Goal: Transaction & Acquisition: Book appointment/travel/reservation

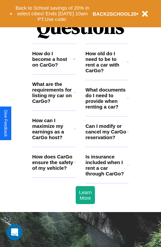
scroll to position [805, 0]
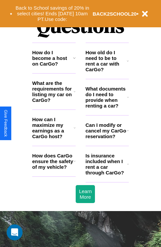
click at [74, 94] on icon at bounding box center [75, 91] width 2 height 5
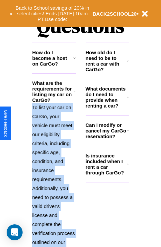
click at [54, 167] on p "To list your car on CarGo, your vehicle must meet our eligibility criteria, inc…" at bounding box center [54, 179] width 44 height 153
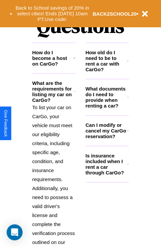
click at [128, 63] on icon at bounding box center [128, 60] width 2 height 5
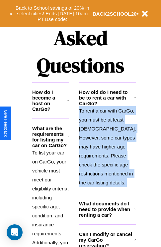
scroll to position [102, 0]
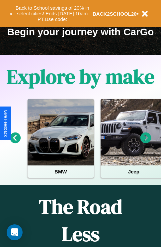
click at [146, 142] on icon at bounding box center [146, 137] width 11 height 11
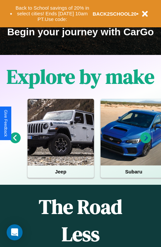
click at [146, 142] on icon at bounding box center [146, 137] width 11 height 11
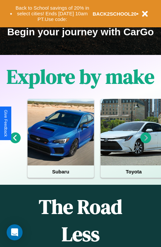
scroll to position [38, 152]
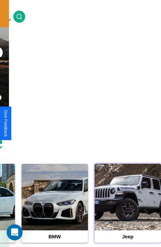
click at [128, 207] on div at bounding box center [128, 196] width 66 height 66
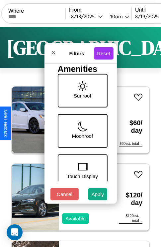
scroll to position [216, 0]
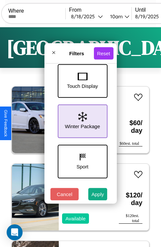
click at [81, 120] on icon at bounding box center [82, 117] width 9 height 10
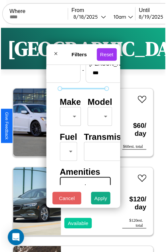
scroll to position [20, 0]
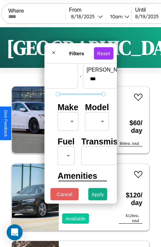
click at [67, 120] on body "CarGo Where From [DATE] 10am Until [DATE] 10am Become a Host Login Sign Up [GEO…" at bounding box center [80, 137] width 161 height 274
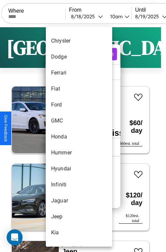
scroll to position [156, 0]
click at [66, 136] on li "Honda" at bounding box center [79, 136] width 66 height 16
type input "*****"
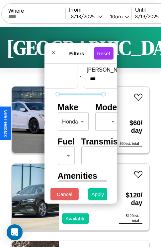
click at [98, 195] on button "Apply" at bounding box center [97, 194] width 19 height 12
